Goal: Obtain resource: Download file/media

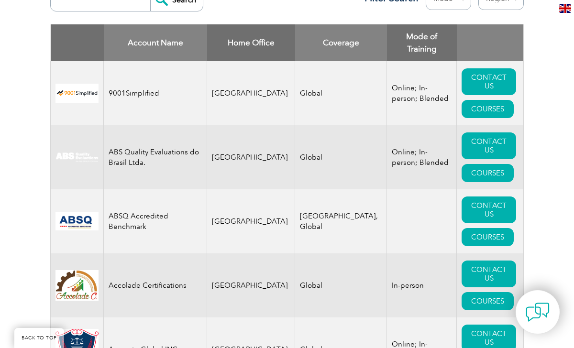
scroll to position [412, 0]
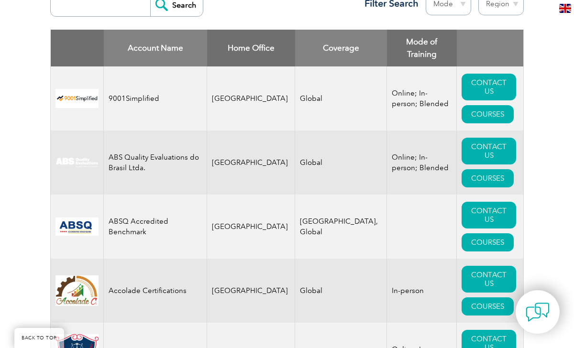
click at [258, 30] on th "Home Office" at bounding box center [251, 48] width 88 height 37
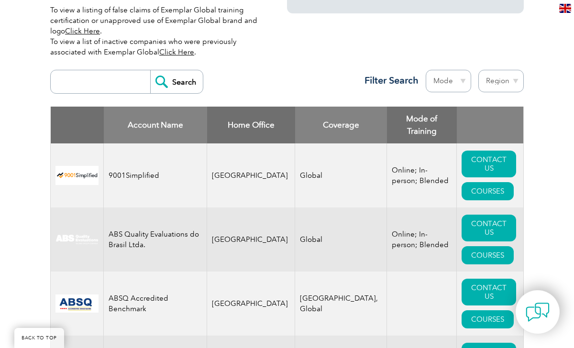
scroll to position [334, 0]
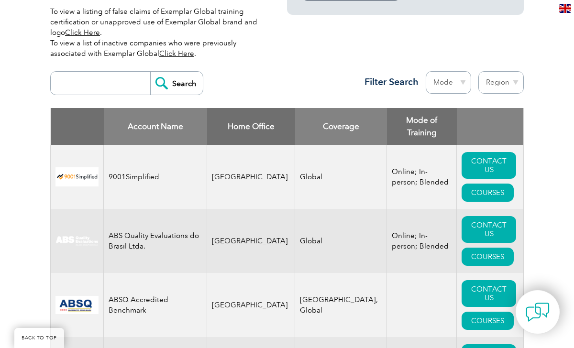
click at [518, 76] on select "Region [GEOGRAPHIC_DATA] [GEOGRAPHIC_DATA] [GEOGRAPHIC_DATA] [GEOGRAPHIC_DATA] …" at bounding box center [501, 82] width 45 height 22
select select "[GEOGRAPHIC_DATA]"
click at [479, 71] on select "Region [GEOGRAPHIC_DATA] [GEOGRAPHIC_DATA] [GEOGRAPHIC_DATA] [GEOGRAPHIC_DATA] …" at bounding box center [501, 82] width 45 height 22
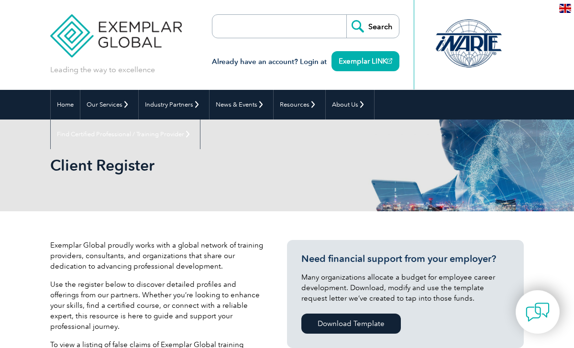
select select "[GEOGRAPHIC_DATA]"
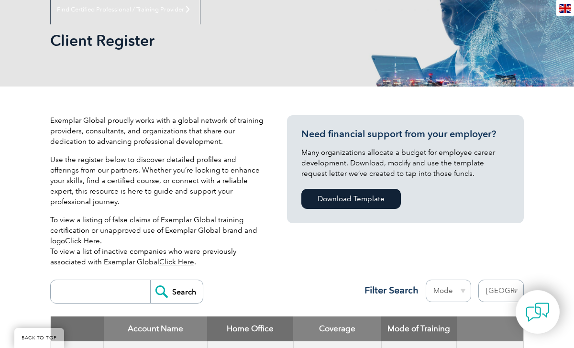
scroll to position [129, 0]
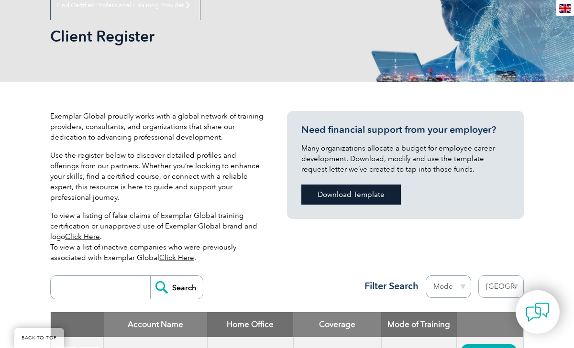
click at [364, 192] on link "Download Template" at bounding box center [352, 195] width 100 height 20
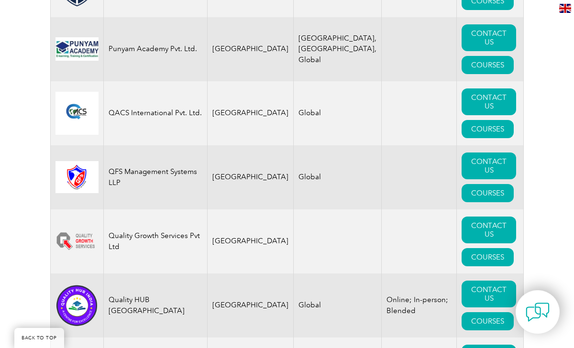
scroll to position [2059, 0]
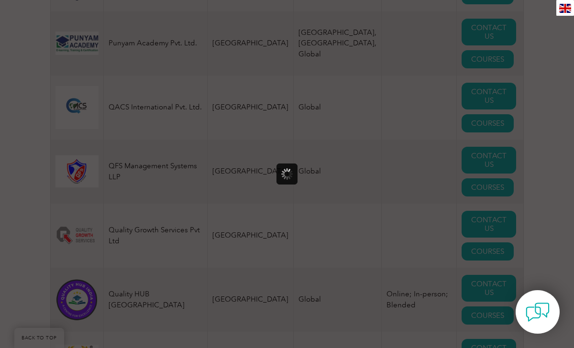
scroll to position [0, 0]
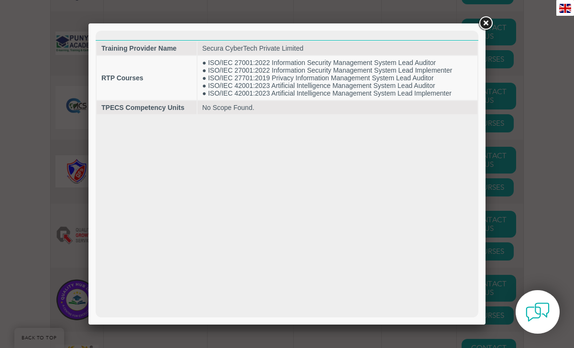
click at [488, 25] on link at bounding box center [485, 23] width 17 height 17
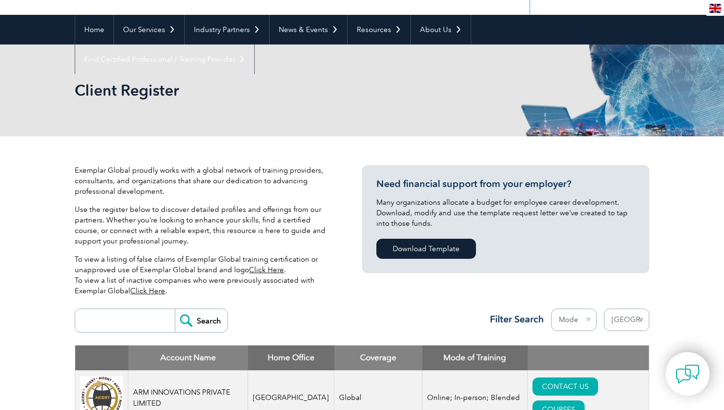
scroll to position [90, 0]
